Goal: Use online tool/utility: Utilize a website feature to perform a specific function

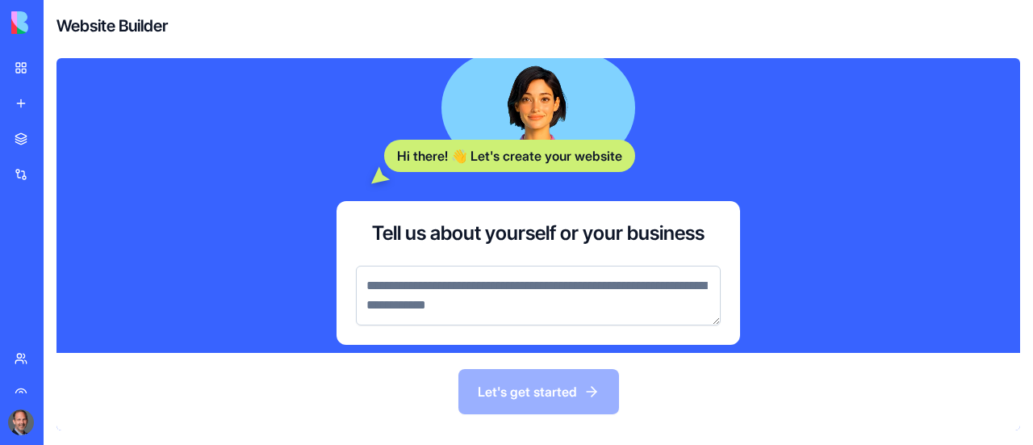
scroll to position [48, 0]
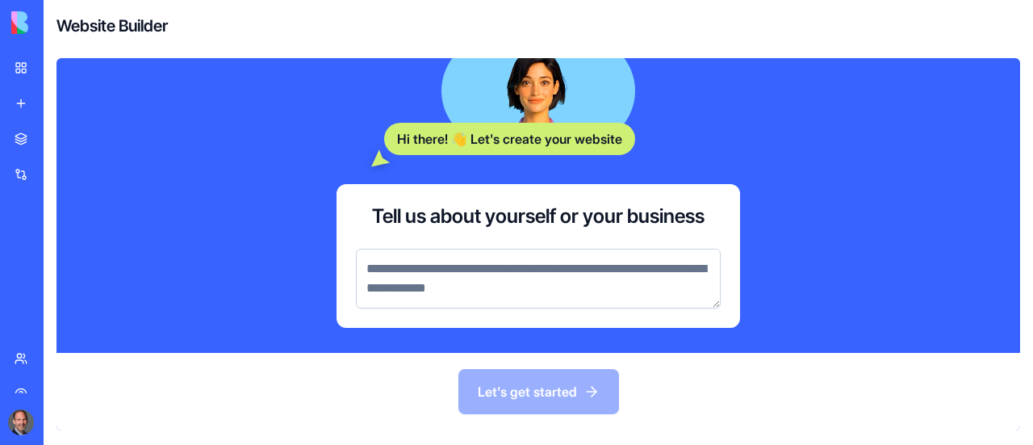
click at [395, 273] on textarea at bounding box center [538, 279] width 365 height 60
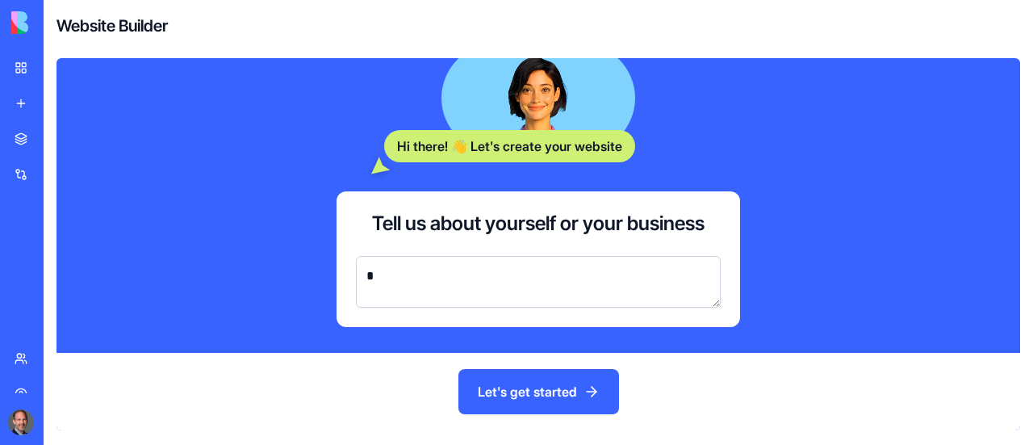
scroll to position [40, 0]
type textarea "**********"
click at [542, 400] on button "Let's get started" at bounding box center [538, 391] width 161 height 45
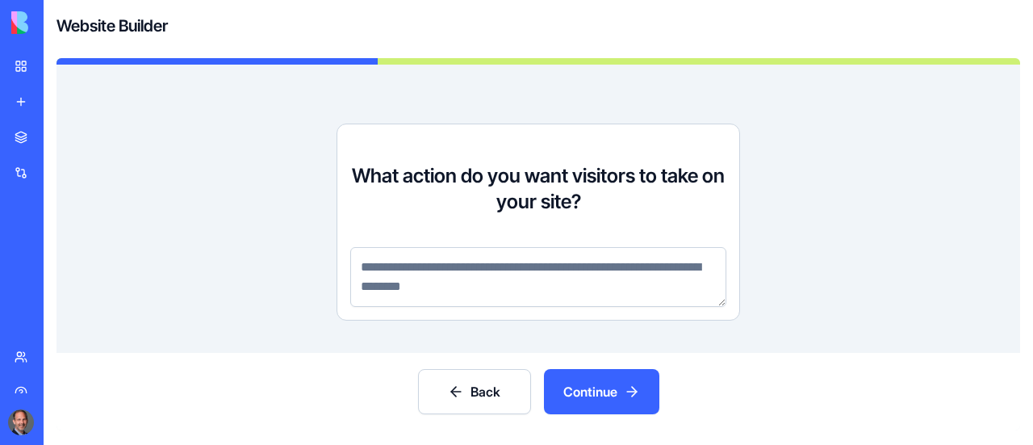
scroll to position [0, 0]
click at [44, 23] on img at bounding box center [61, 22] width 100 height 23
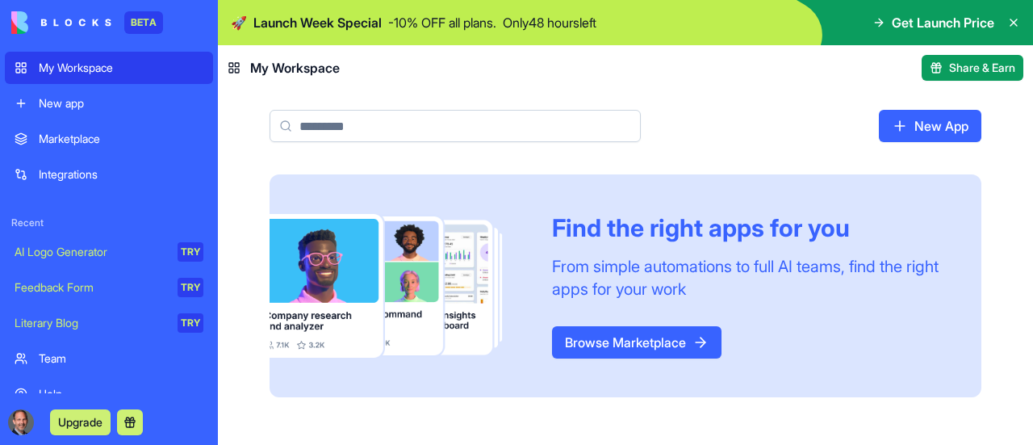
click at [935, 23] on span "Get Launch Price" at bounding box center [943, 22] width 102 height 19
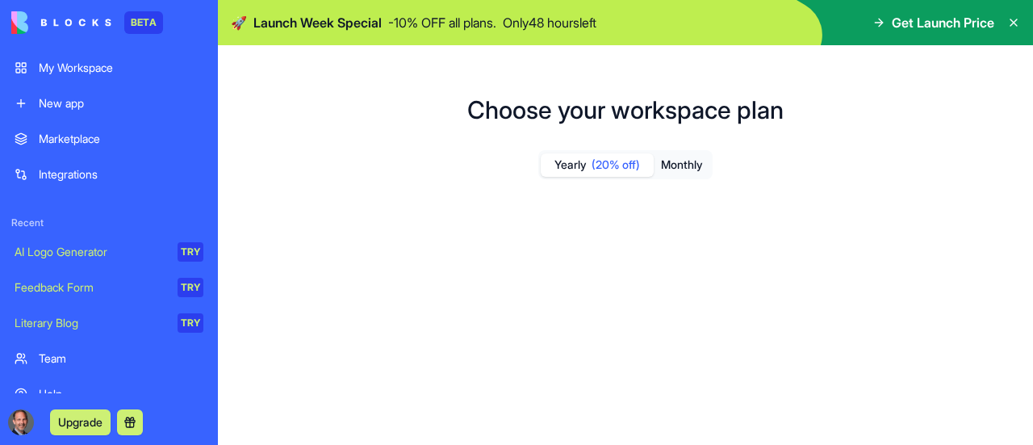
click at [876, 22] on icon at bounding box center [878, 22] width 13 height 13
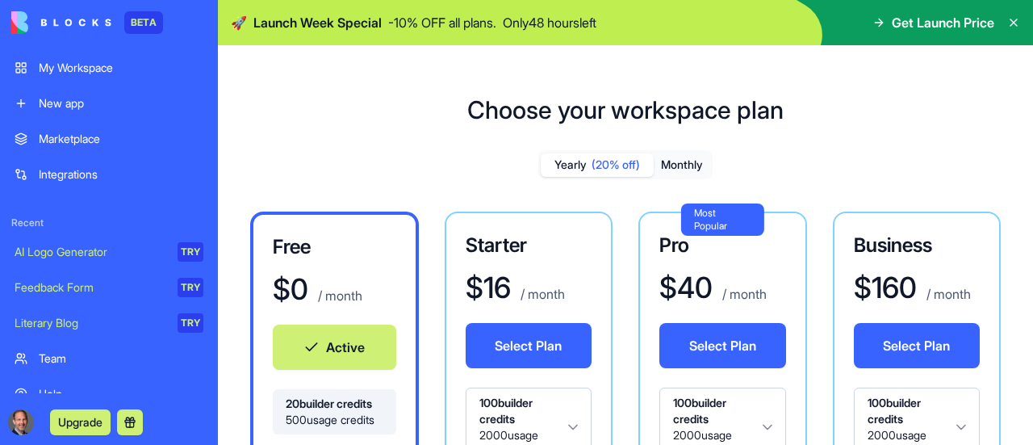
click at [70, 133] on div "Marketplace" at bounding box center [121, 139] width 165 height 16
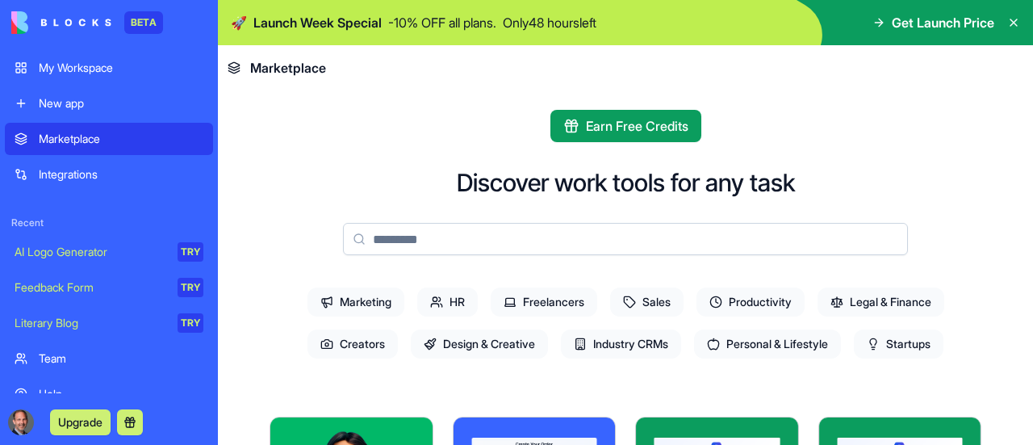
click at [63, 68] on div "My Workspace" at bounding box center [121, 68] width 165 height 16
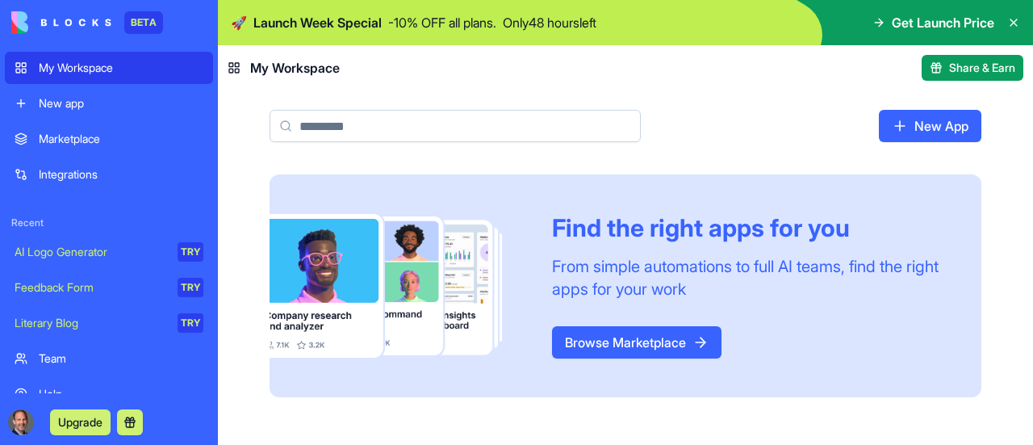
click at [650, 337] on link "Browse Marketplace" at bounding box center [636, 342] width 169 height 32
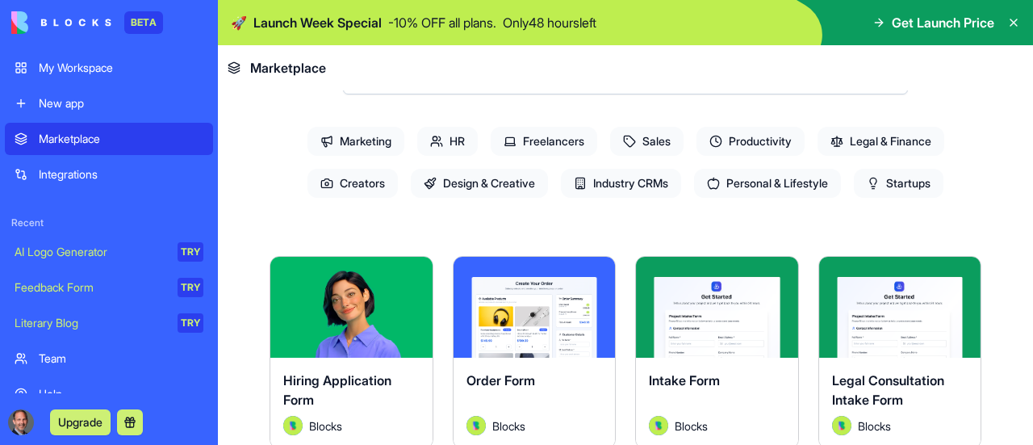
scroll to position [161, 0]
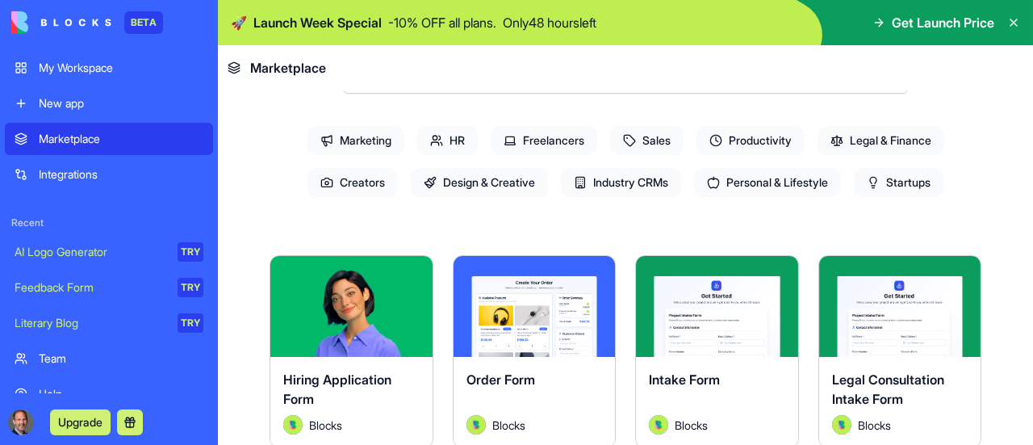
click at [345, 183] on span "Creators" at bounding box center [352, 182] width 90 height 29
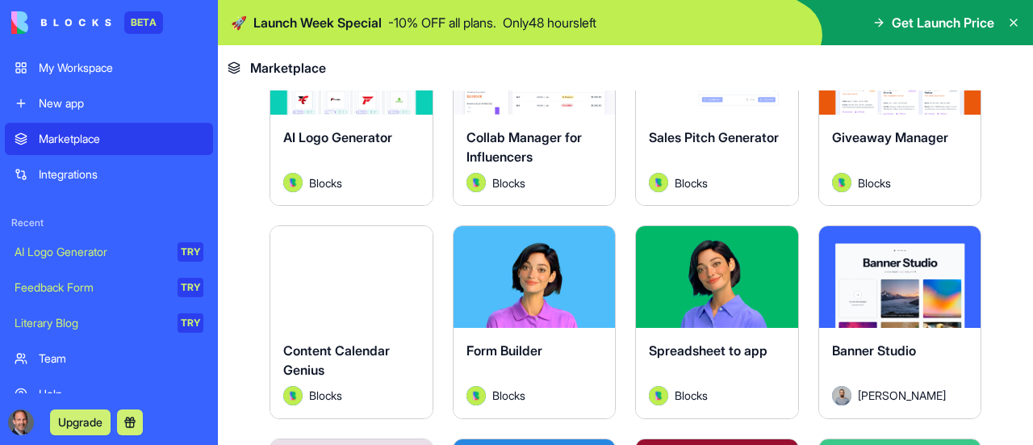
scroll to position [323, 0]
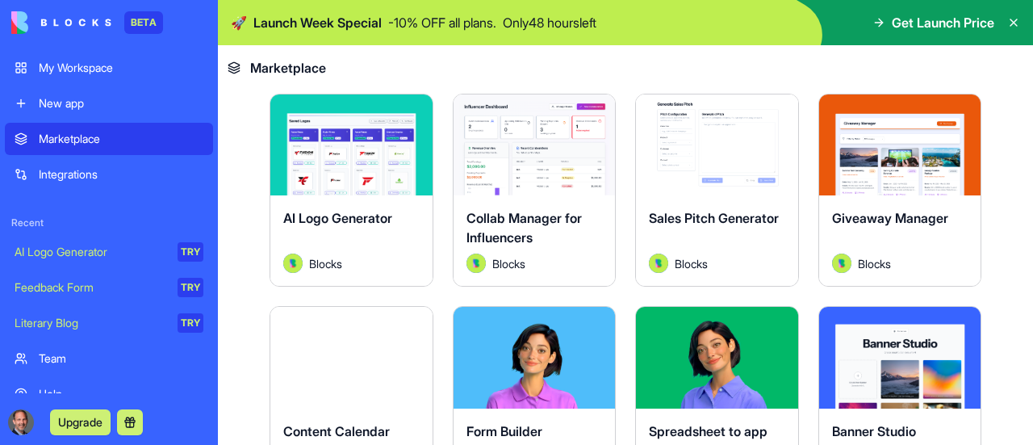
click at [323, 174] on div "Explore" at bounding box center [351, 144] width 162 height 101
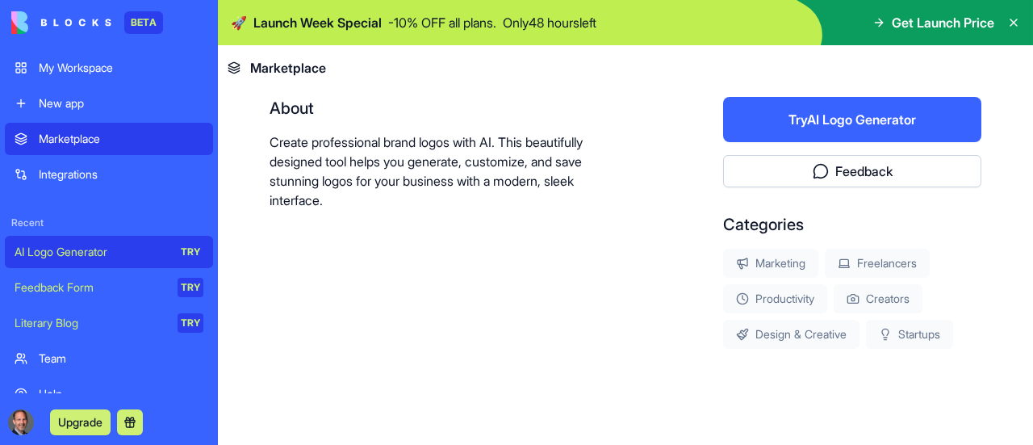
click at [809, 114] on button "Try AI Logo Generator" at bounding box center [852, 119] width 258 height 45
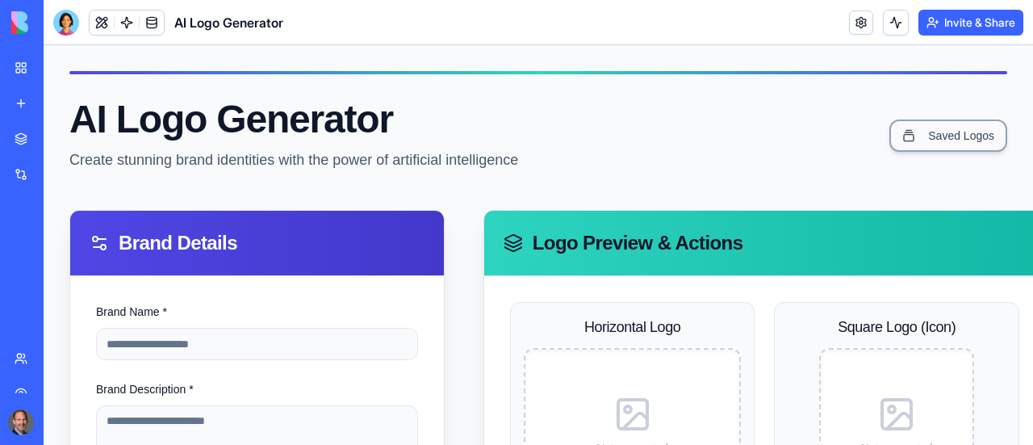
click at [24, 18] on img at bounding box center [61, 22] width 100 height 23
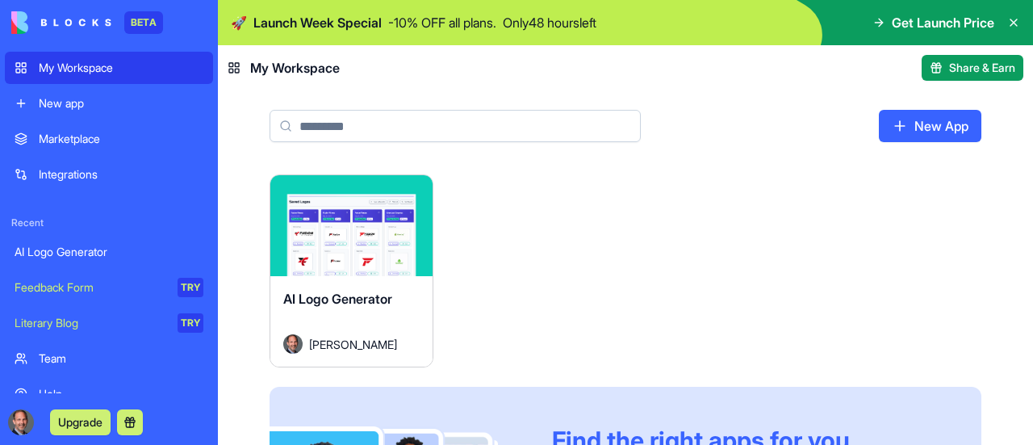
click at [66, 28] on img at bounding box center [61, 22] width 100 height 23
click at [63, 24] on img at bounding box center [61, 22] width 100 height 23
click at [60, 68] on div "My Workspace" at bounding box center [121, 68] width 165 height 16
click at [55, 24] on img at bounding box center [61, 22] width 100 height 23
